Goal: Transaction & Acquisition: Purchase product/service

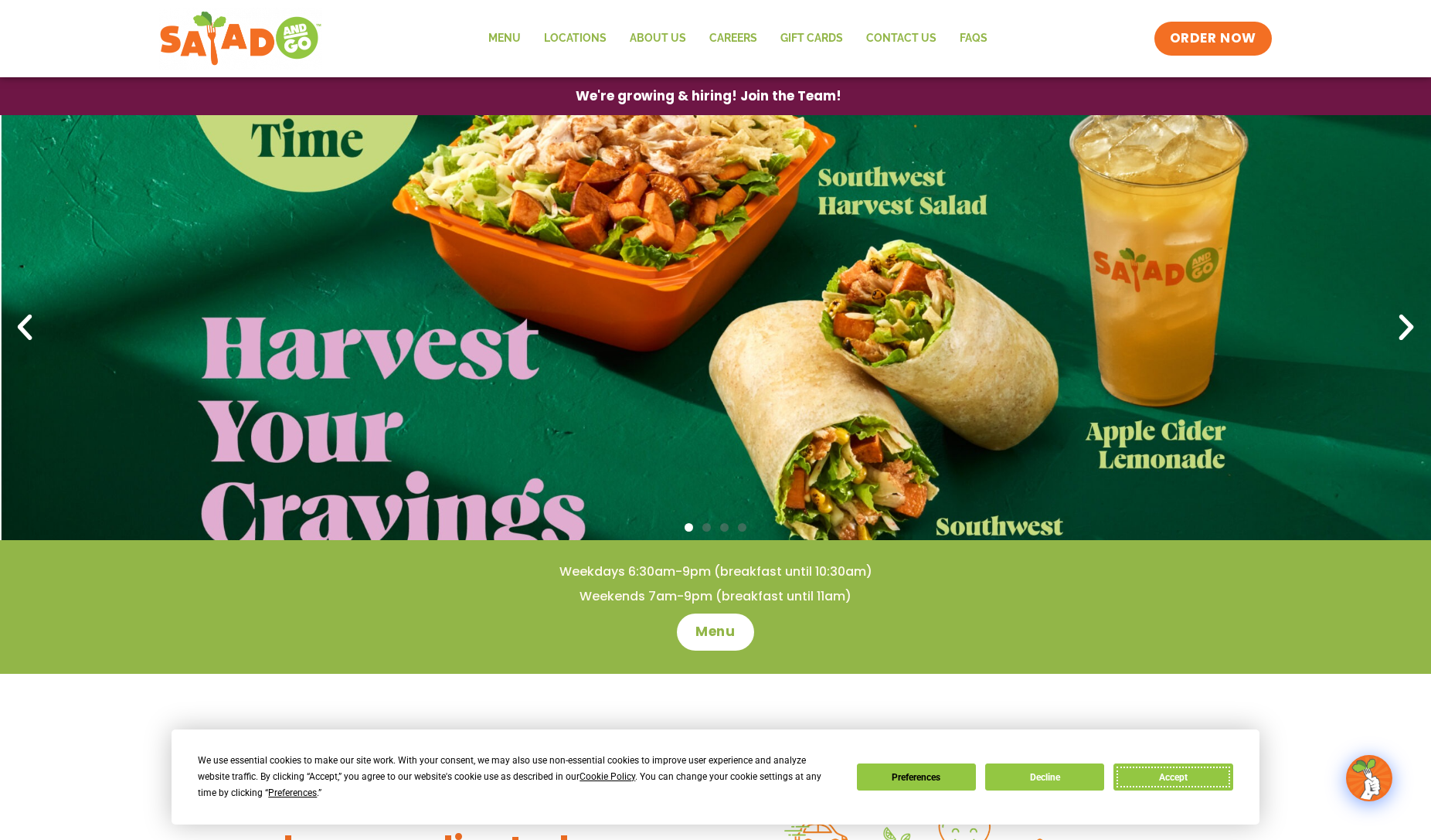
drag, startPoint x: 1158, startPoint y: 776, endPoint x: 1169, endPoint y: 760, distance: 19.4
click at [1158, 776] on button "Accept" at bounding box center [1173, 776] width 119 height 27
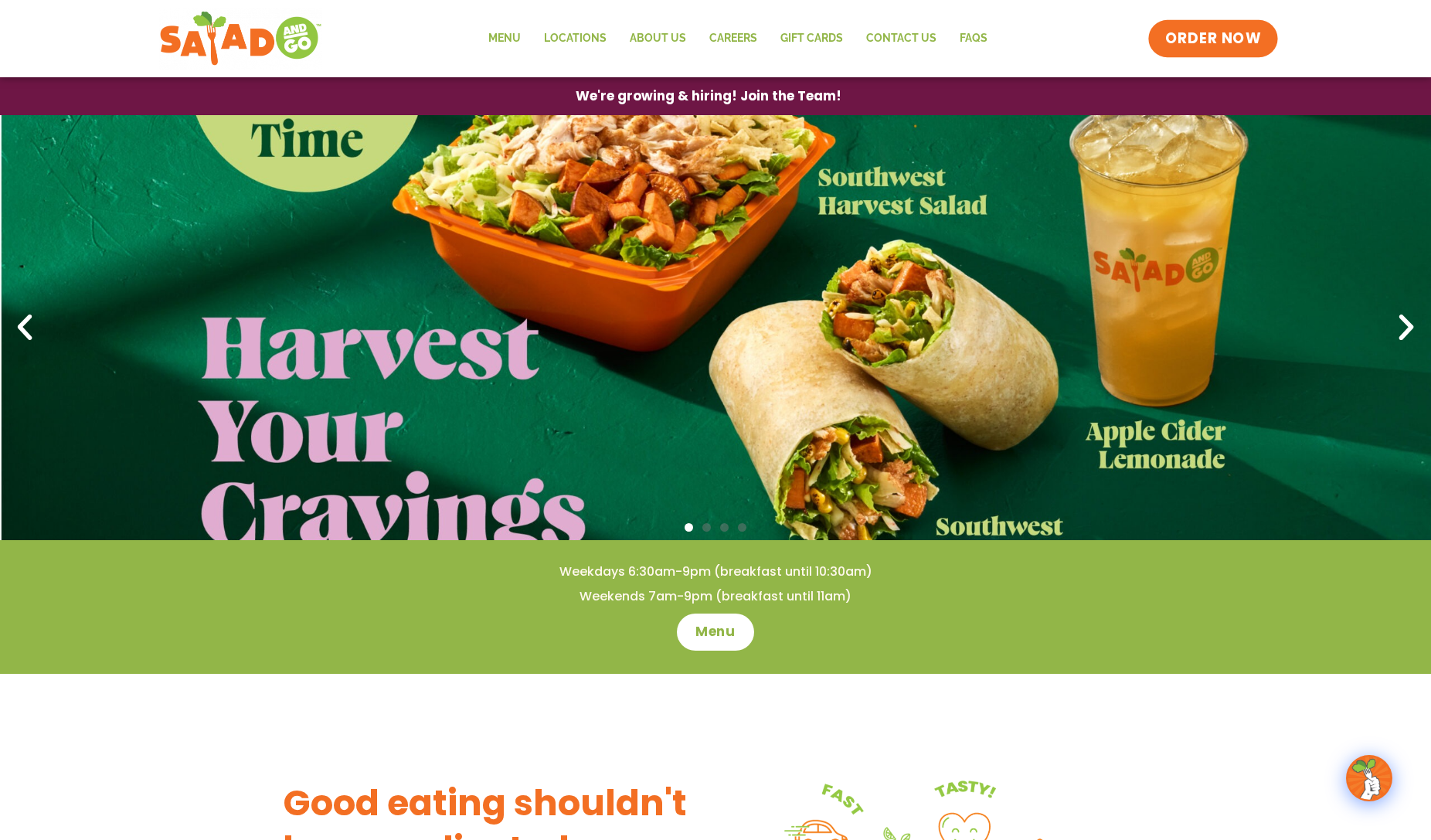
click at [1209, 43] on span "ORDER NOW" at bounding box center [1213, 38] width 96 height 20
